Goal: Task Accomplishment & Management: Manage account settings

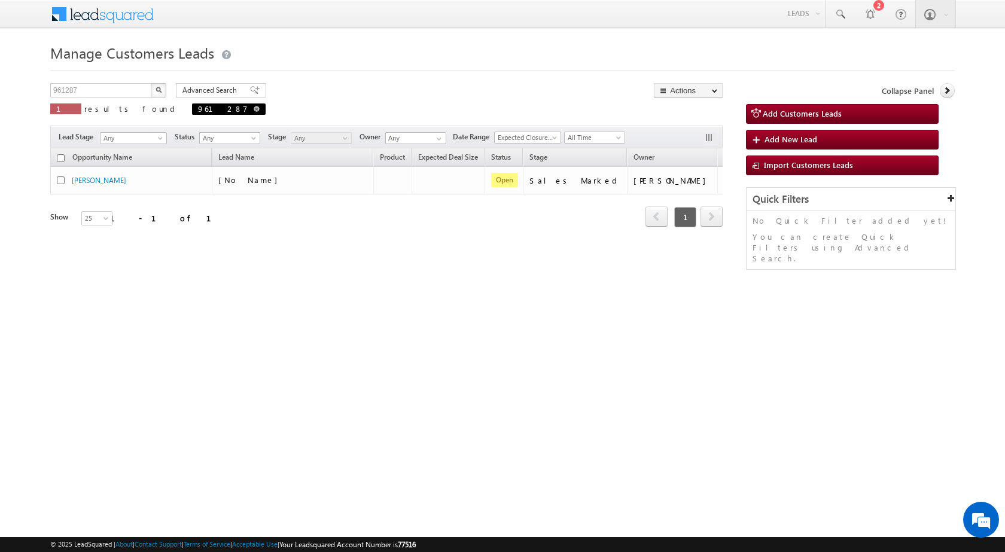
click at [254, 110] on span at bounding box center [257, 109] width 6 height 6
type input "Search Customers Leads"
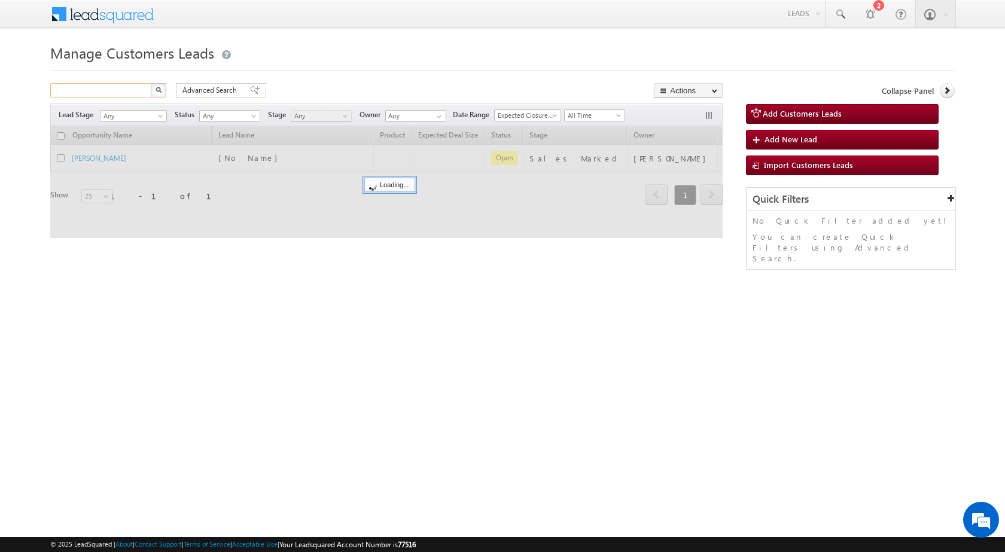
click at [130, 93] on input "text" at bounding box center [101, 90] width 102 height 14
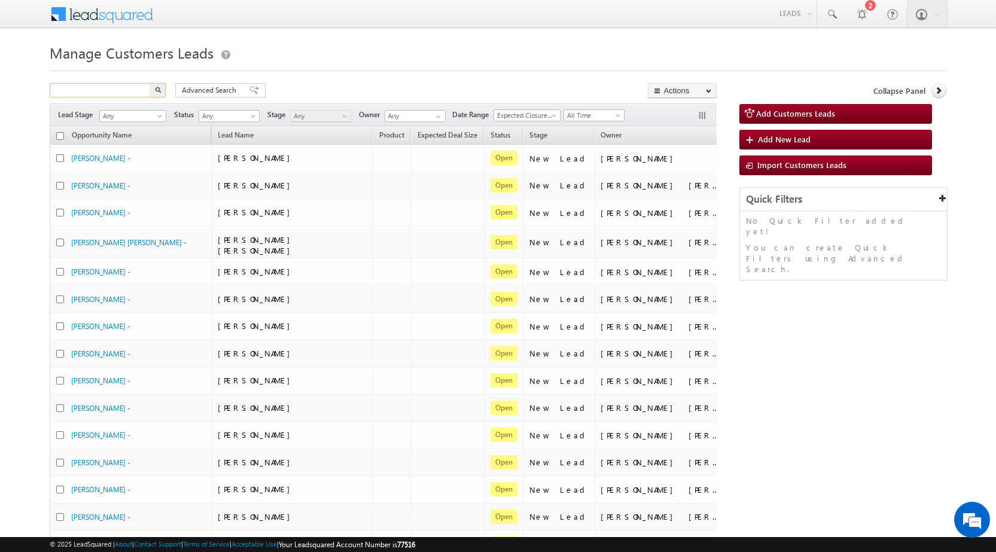
paste input "966674"
type input "966674"
click at [150, 83] on button "button" at bounding box center [158, 90] width 16 height 14
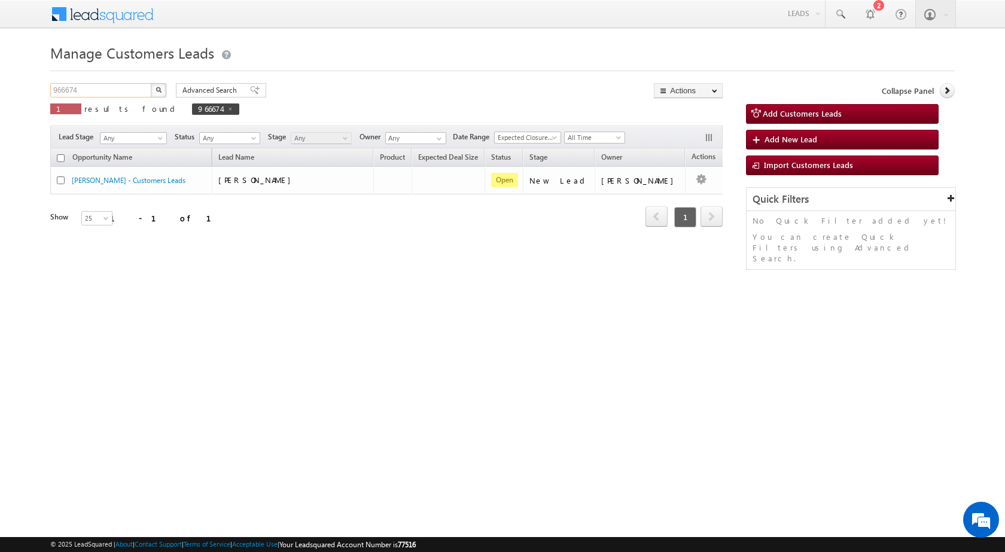
click at [100, 92] on input "966674" at bounding box center [101, 90] width 102 height 14
click at [151, 83] on button "button" at bounding box center [159, 90] width 16 height 14
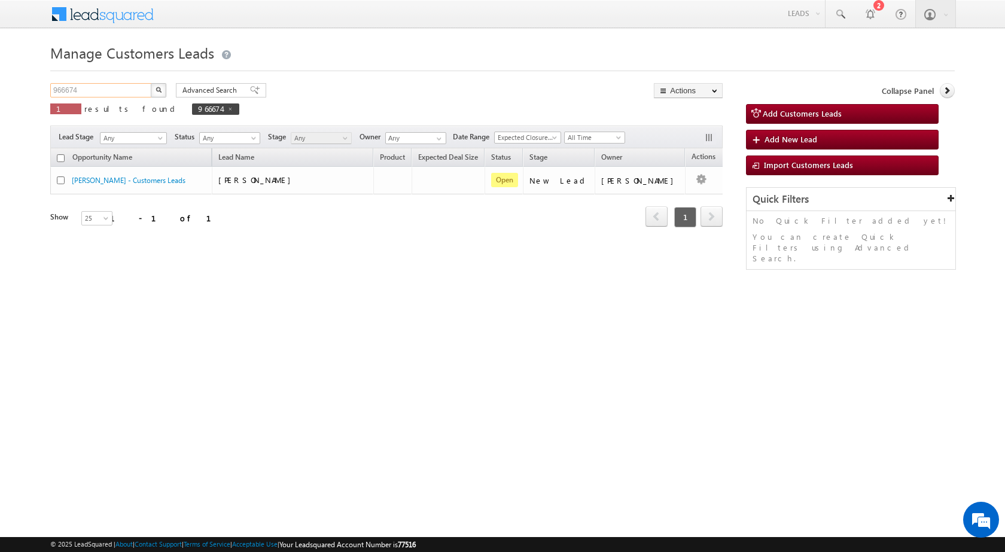
click at [126, 90] on input "966674" at bounding box center [101, 90] width 102 height 14
click at [157, 92] on img "button" at bounding box center [159, 90] width 6 height 6
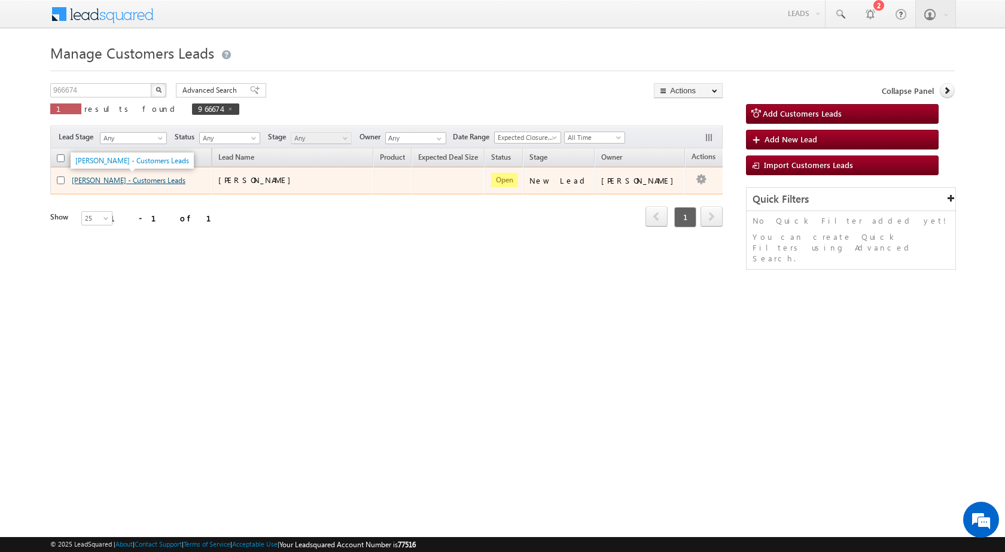
click at [118, 178] on link "Jogendra Kumar - Customers Leads" at bounding box center [129, 180] width 114 height 9
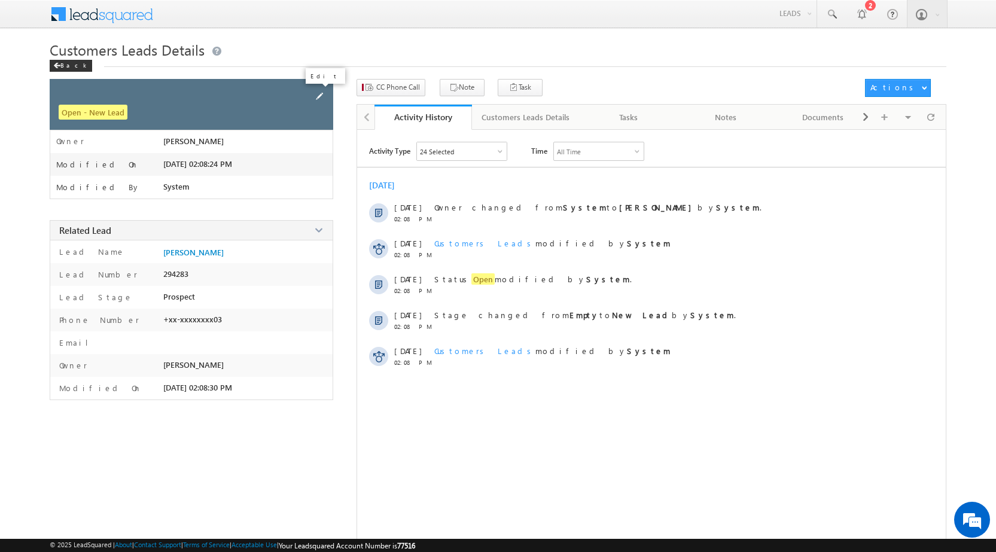
click at [319, 97] on span at bounding box center [319, 96] width 13 height 13
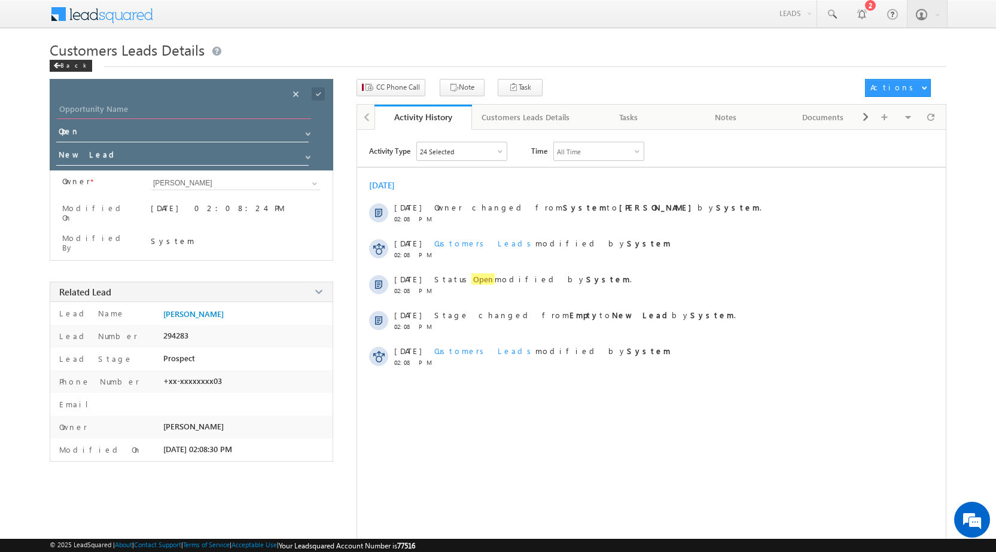
click at [90, 108] on input "Opportunity Name" at bounding box center [184, 110] width 254 height 17
type input "[PERSON_NAME]"
click at [92, 153] on input "New Lead" at bounding box center [183, 156] width 254 height 19
click at [81, 168] on link "Sales Marked" at bounding box center [183, 174] width 252 height 14
click at [200, 171] on link "Sales Marked" at bounding box center [183, 173] width 254 height 14
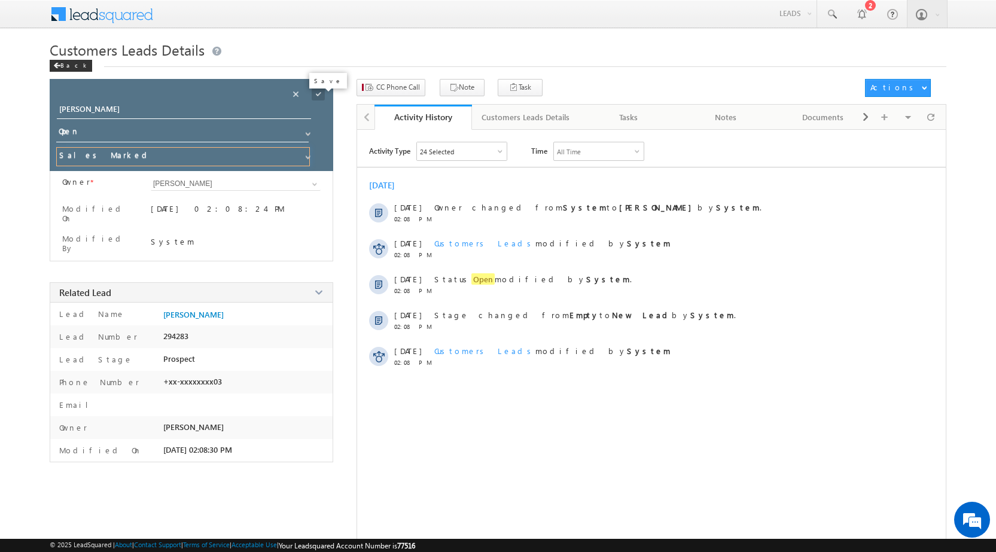
type input "Sales Marked"
click at [320, 93] on span at bounding box center [318, 93] width 13 height 13
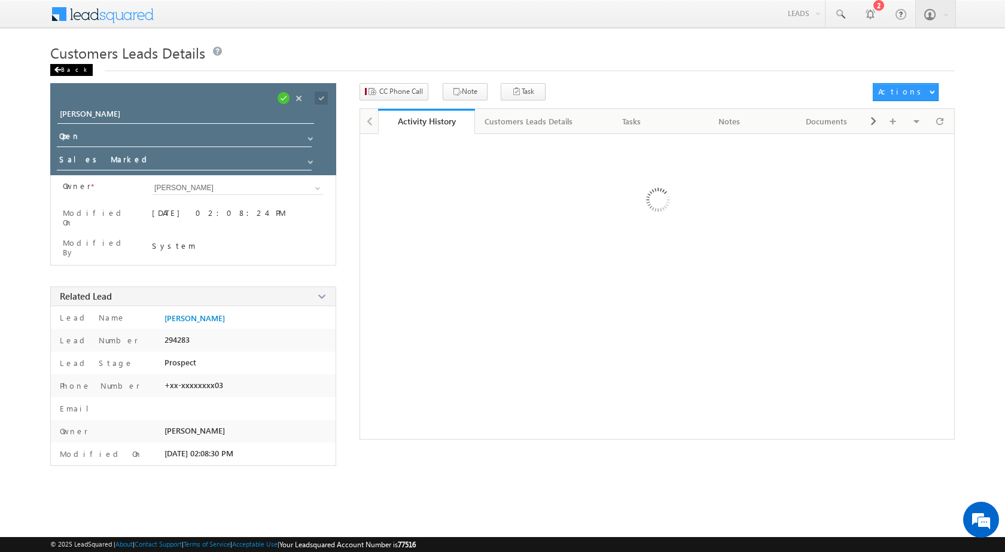
click at [62, 75] on div "Back" at bounding box center [71, 70] width 42 height 12
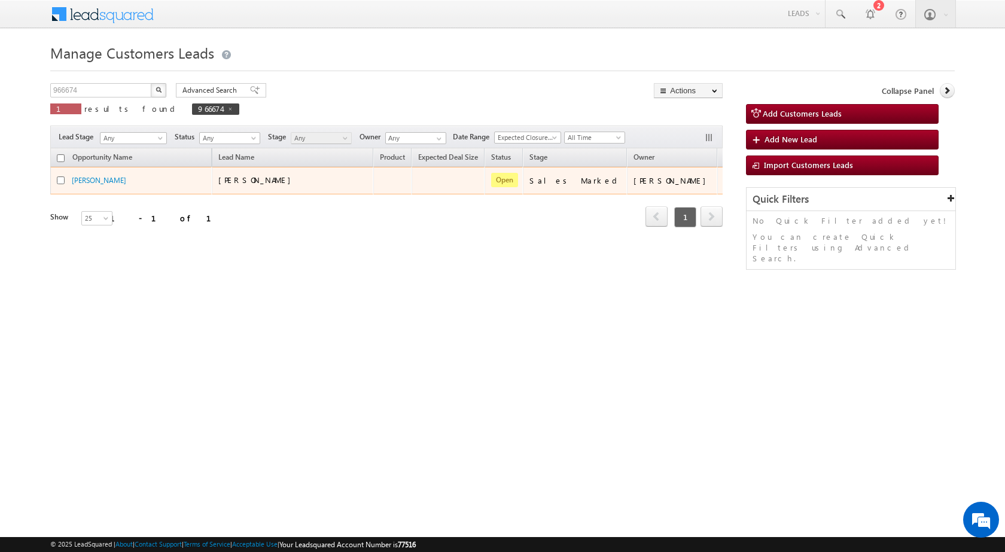
click at [717, 188] on td at bounding box center [742, 181] width 50 height 28
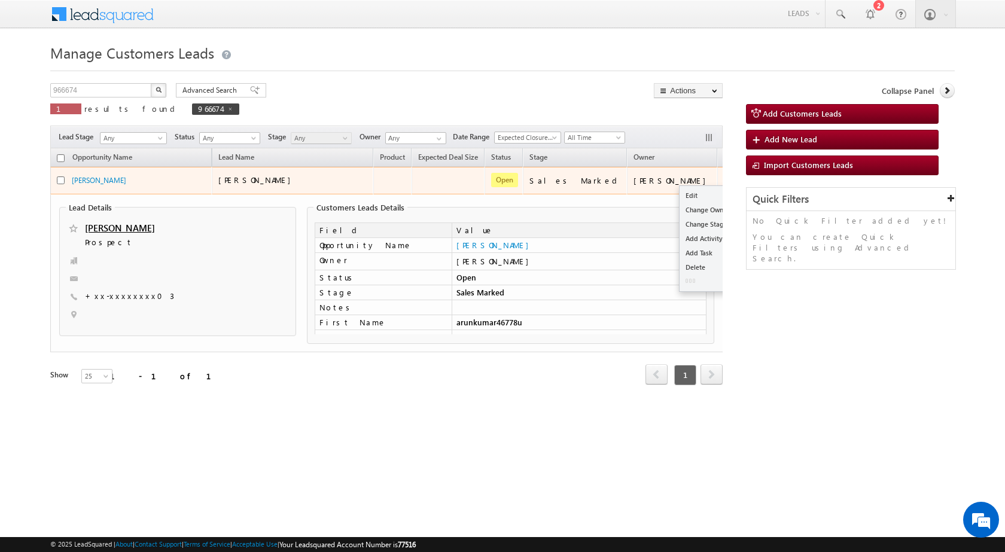
click at [727, 181] on button "button" at bounding box center [733, 180] width 12 height 12
click at [679, 197] on link "Edit" at bounding box center [709, 195] width 60 height 14
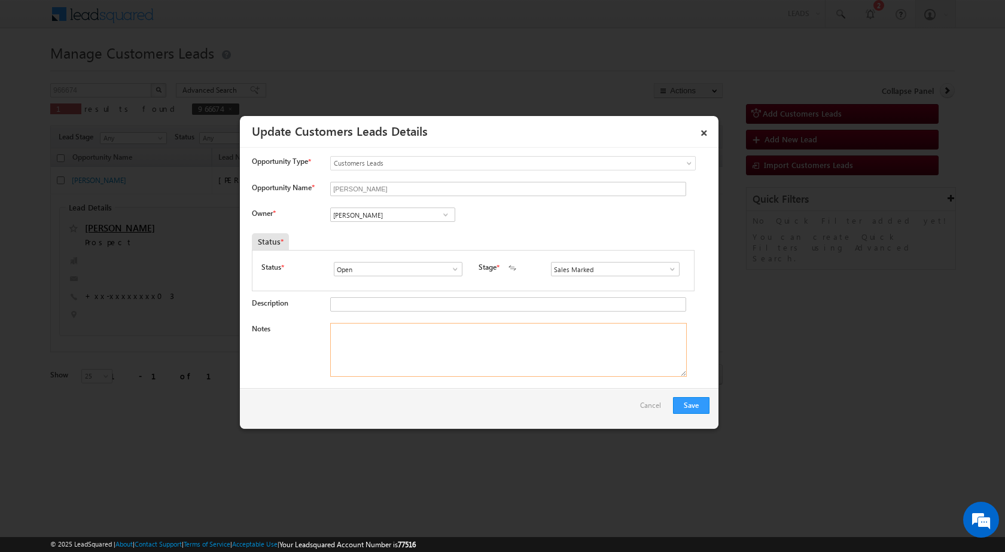
click at [432, 359] on textarea "Notes" at bounding box center [508, 350] width 356 height 54
click at [505, 359] on textarea "Notes" at bounding box center [508, 350] width 356 height 54
paste textarea "Mobile no – [PHONE_NUMBER] / Name – [PERSON_NAME] / [PERSON_NAME] / Cust want t…"
type textarea "Mobile no – [PHONE_NUMBER] / Name – [PERSON_NAME] / [PERSON_NAME] / Cust want t…"
click at [400, 217] on input "[PERSON_NAME]" at bounding box center [392, 215] width 125 height 14
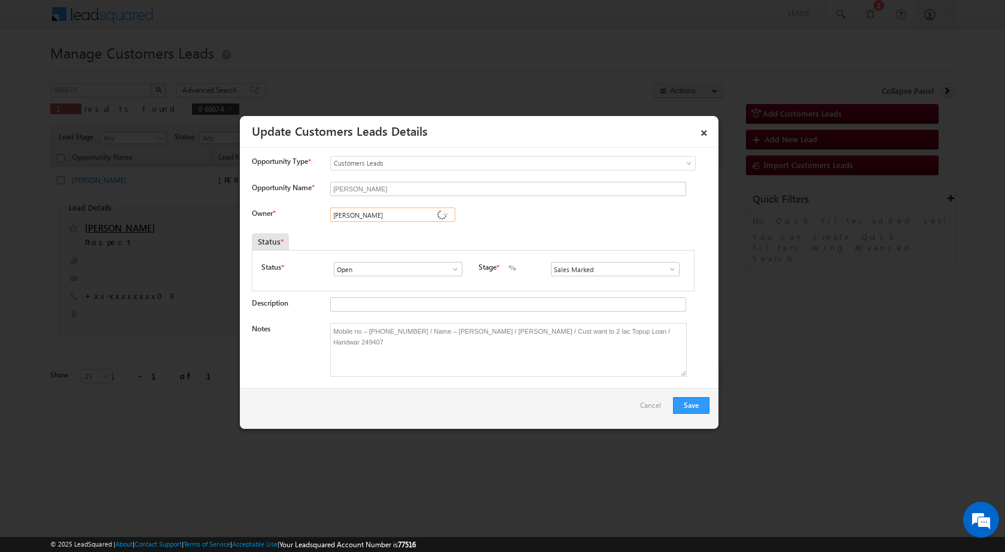
paste input "[EMAIL_ADDRESS][DOMAIN_NAME]"
click at [392, 228] on link "[PERSON_NAME] [EMAIL_ADDRESS][DOMAIN_NAME]" at bounding box center [392, 233] width 125 height 23
type input "[PERSON_NAME]"
click at [677, 411] on button "Save" at bounding box center [691, 405] width 36 height 17
